Goal: Task Accomplishment & Management: Use online tool/utility

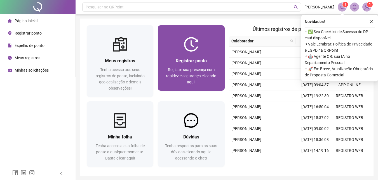
click at [186, 71] on span "Registre sua presença com rapidez e segurança clicando aqui!" at bounding box center [191, 75] width 50 height 17
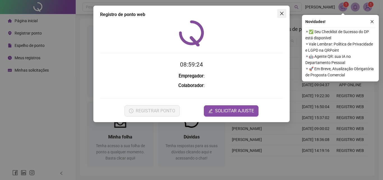
click at [280, 15] on icon "close" at bounding box center [281, 13] width 4 height 4
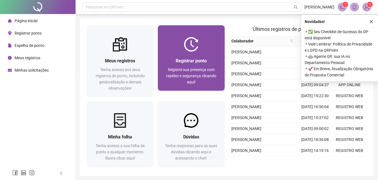
click at [189, 50] on img at bounding box center [191, 44] width 15 height 15
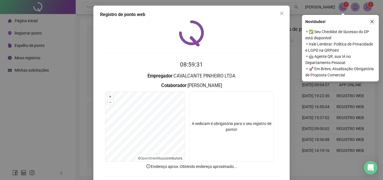
click at [372, 22] on icon "close" at bounding box center [371, 21] width 3 height 3
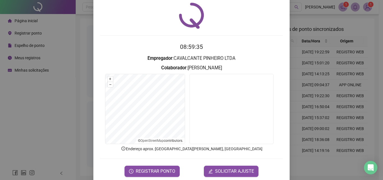
scroll to position [27, 0]
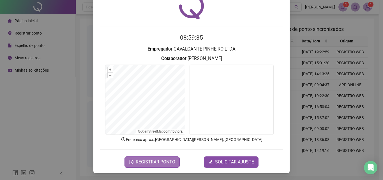
click at [147, 160] on span "REGISTRAR PONTO" at bounding box center [155, 161] width 39 height 7
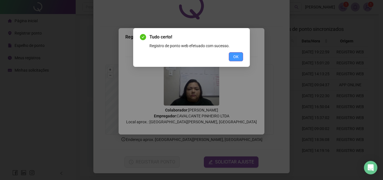
click at [239, 53] on button "OK" at bounding box center [236, 56] width 14 height 9
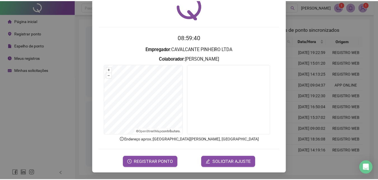
scroll to position [0, 0]
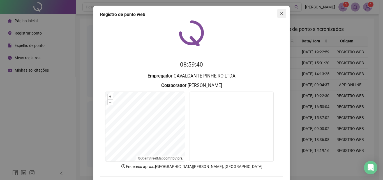
click at [281, 12] on icon "close" at bounding box center [281, 13] width 4 height 4
